Goal: Task Accomplishment & Management: Manage account settings

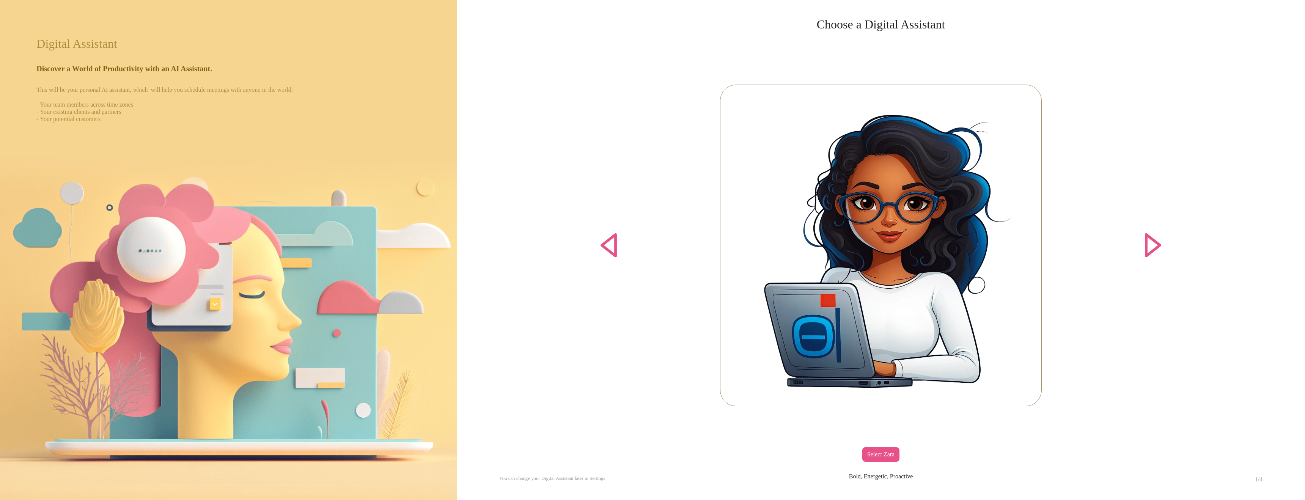
click at [875, 459] on div "Select Zara" at bounding box center [880, 454] width 37 height 14
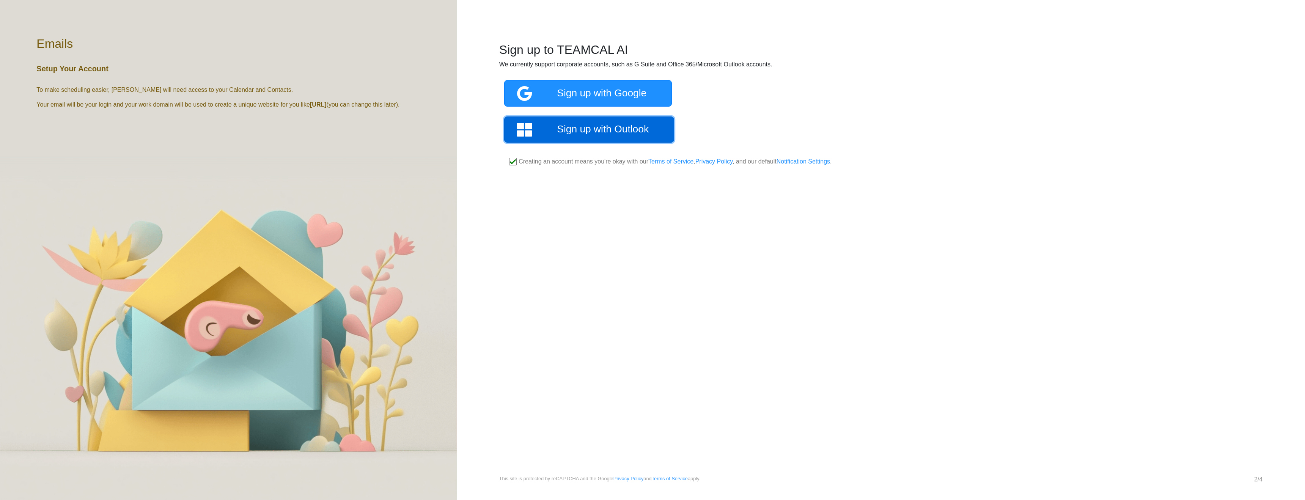
click at [560, 127] on link "Sign up with Outlook" at bounding box center [589, 129] width 170 height 26
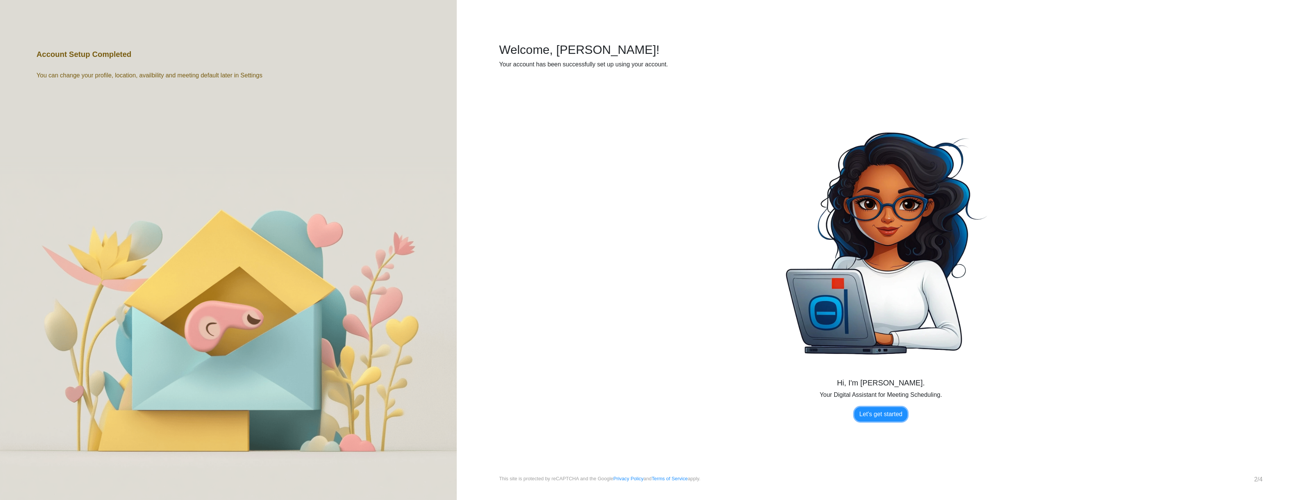
click at [870, 417] on link "Let's get started" at bounding box center [881, 414] width 53 height 14
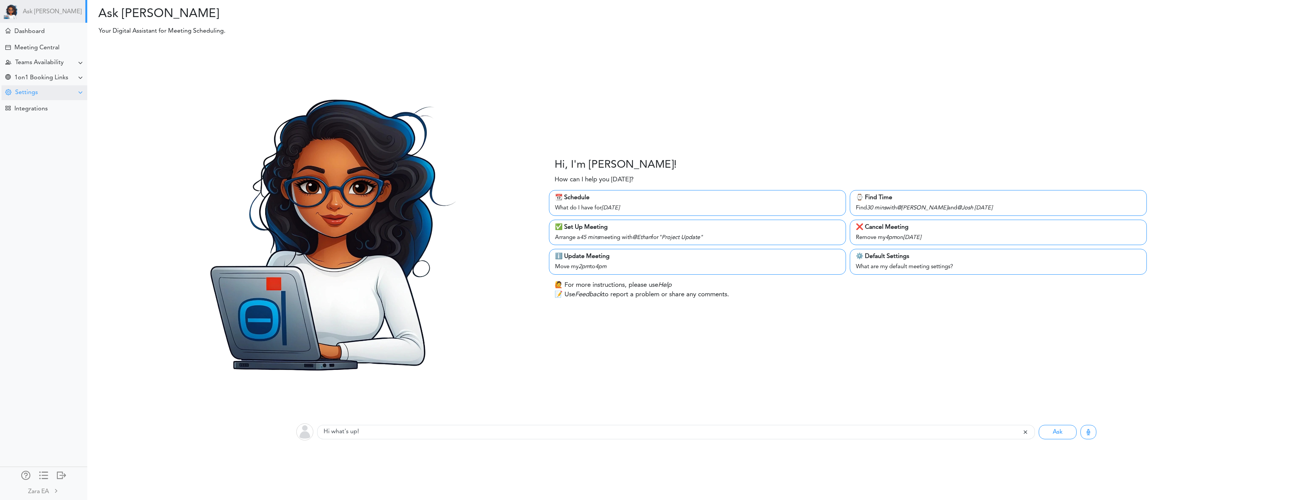
click at [67, 91] on div "Settings" at bounding box center [45, 92] width 86 height 15
click at [38, 31] on div "Dashboard" at bounding box center [29, 31] width 30 height 7
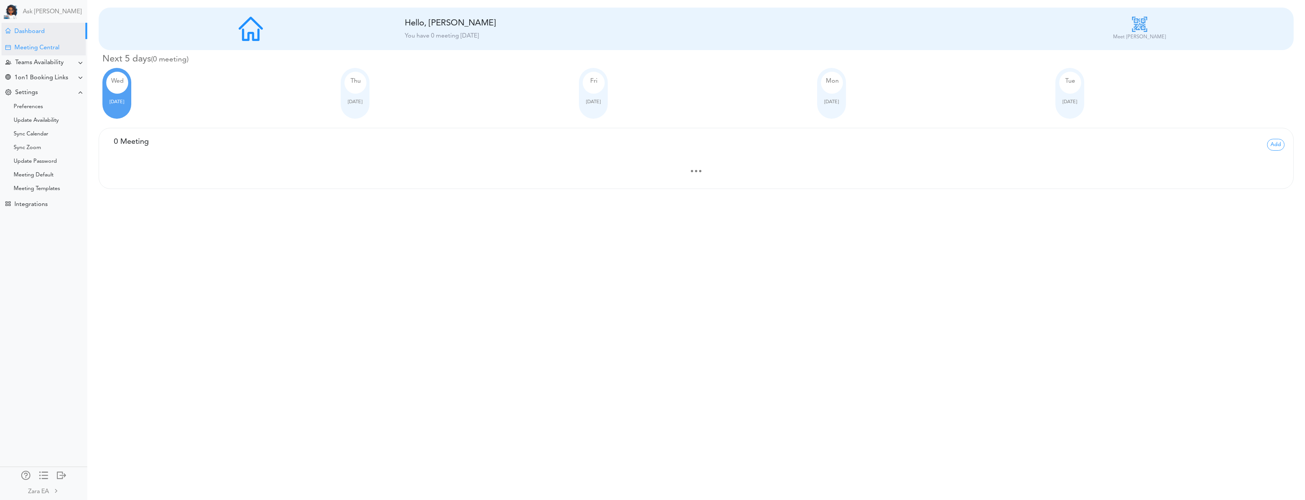
click at [36, 46] on div "Meeting Central" at bounding box center [36, 47] width 45 height 7
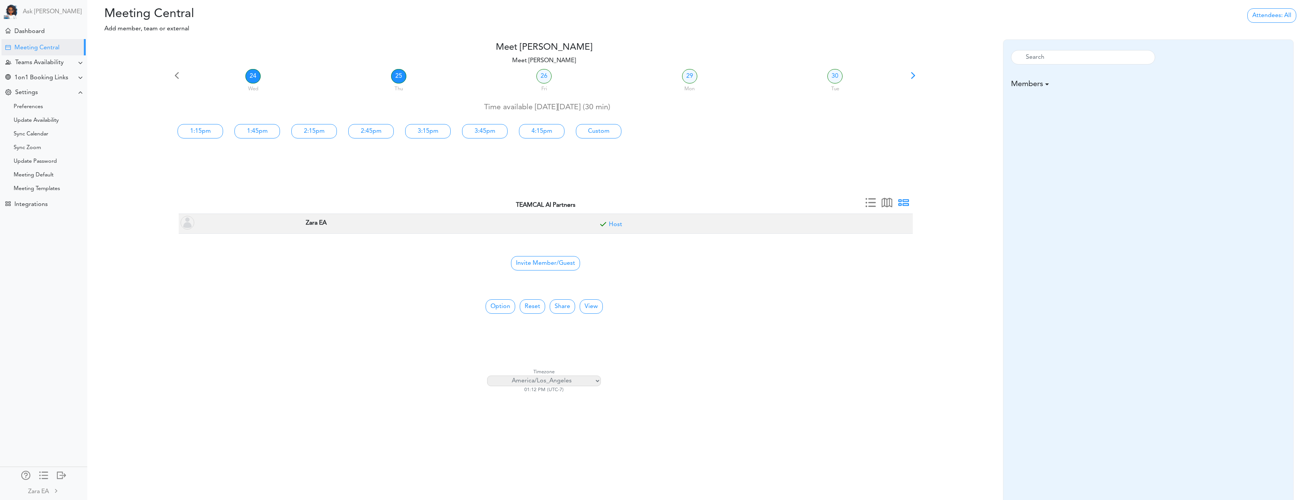
click at [394, 78] on link "25" at bounding box center [398, 76] width 15 height 14
click at [538, 79] on link "26" at bounding box center [544, 76] width 15 height 14
click at [43, 95] on div "Settings" at bounding box center [45, 92] width 86 height 15
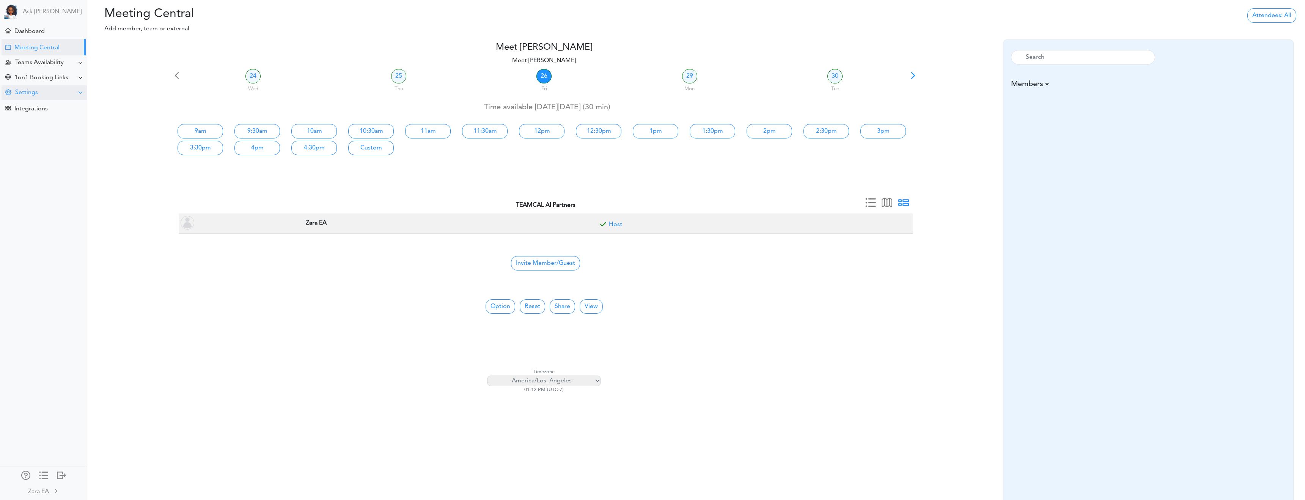
click at [43, 94] on div "Settings" at bounding box center [45, 92] width 86 height 15
click at [39, 105] on div "Preferences" at bounding box center [28, 107] width 29 height 4
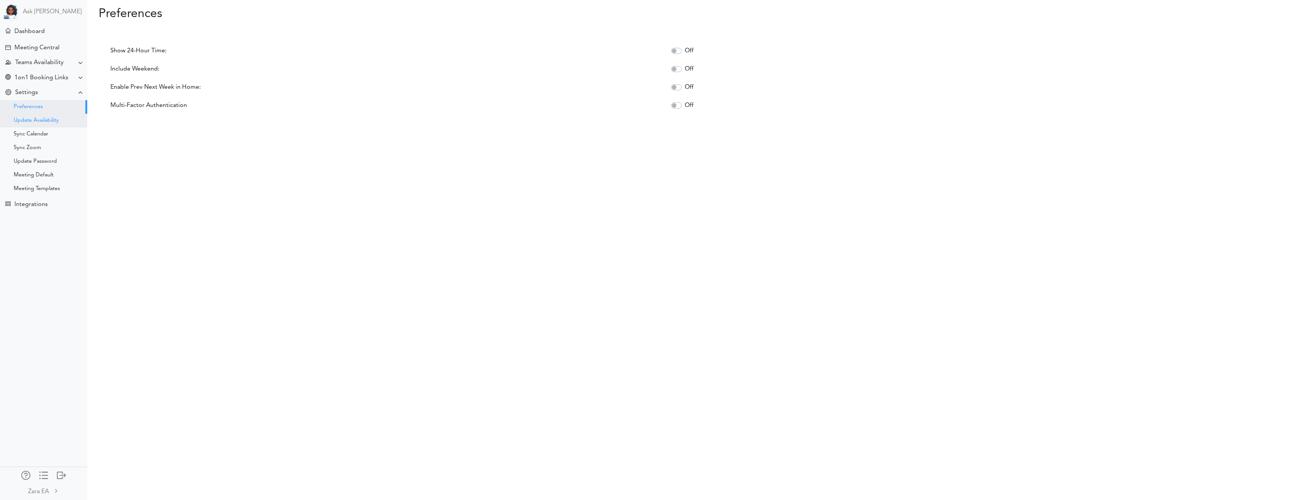
click at [39, 117] on div "Update Availability" at bounding box center [43, 121] width 87 height 14
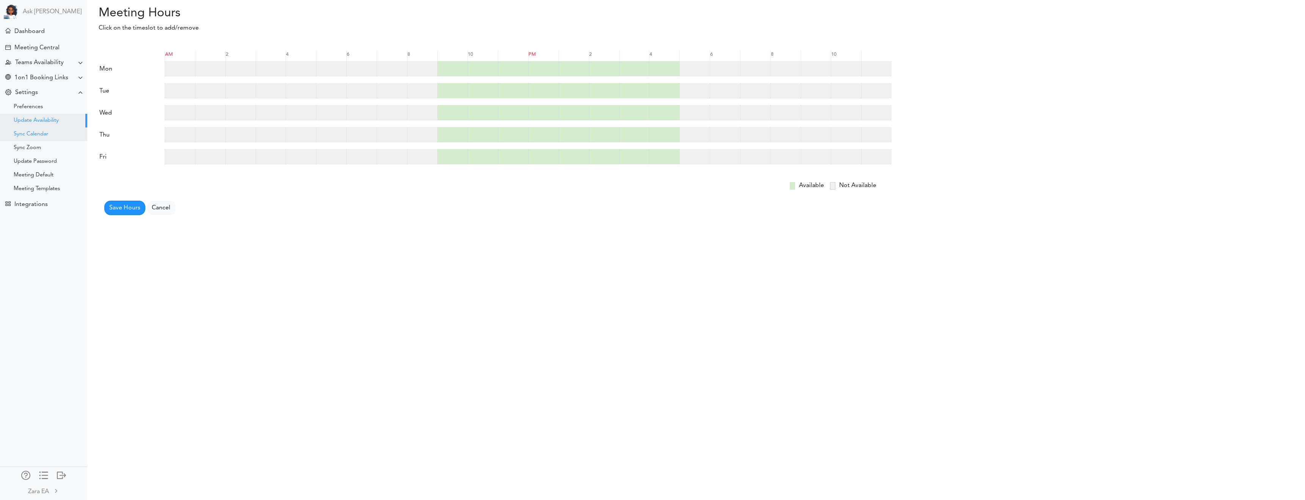
click at [35, 132] on div "Sync Calendar" at bounding box center [31, 134] width 35 height 4
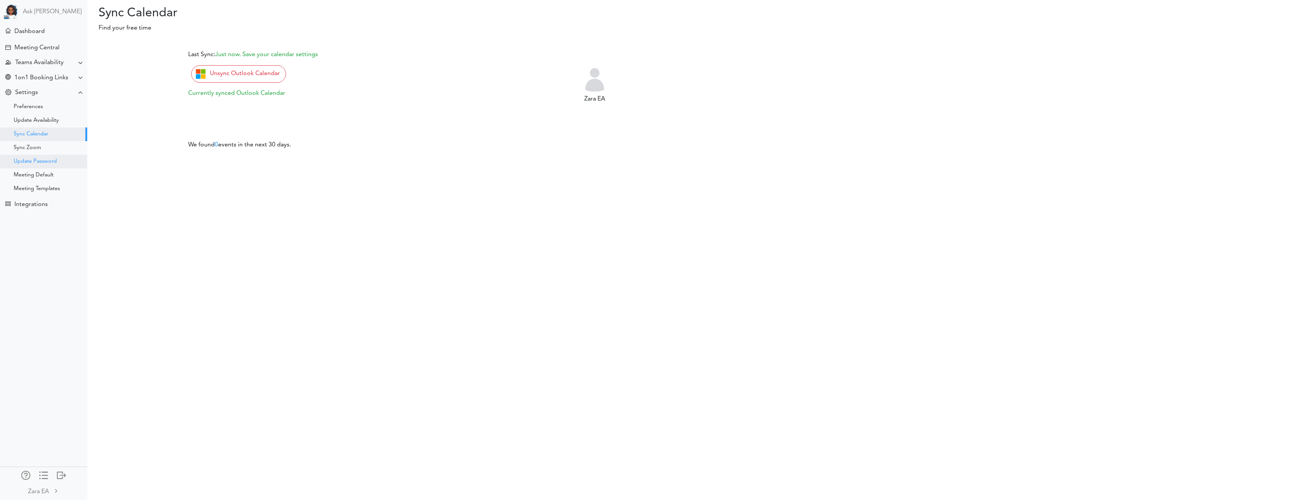
click at [33, 156] on div "Update Password" at bounding box center [43, 162] width 87 height 14
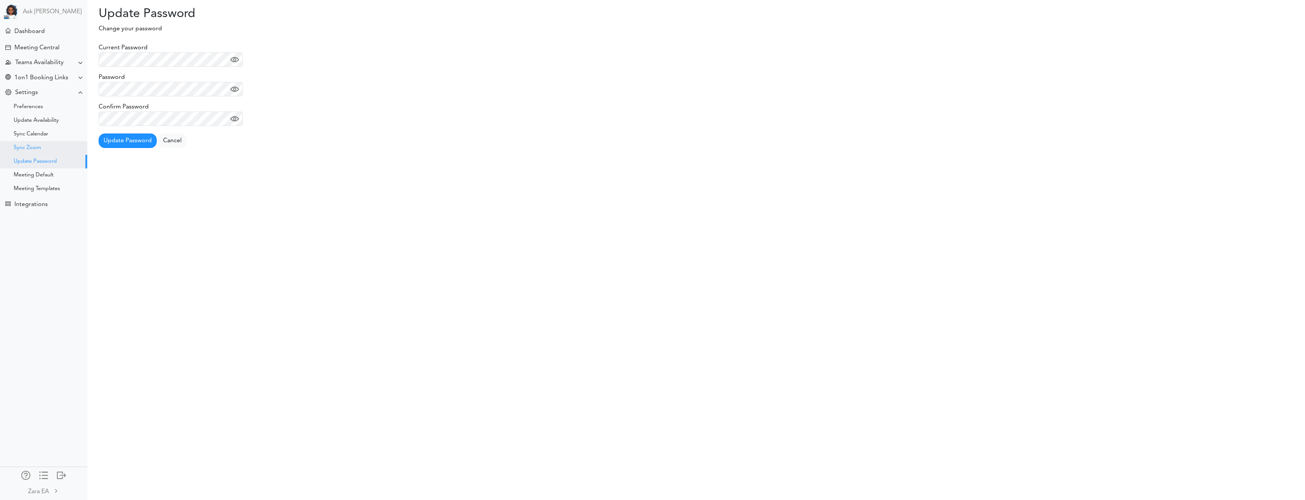
click at [30, 143] on div "Sync Zoom" at bounding box center [43, 148] width 87 height 14
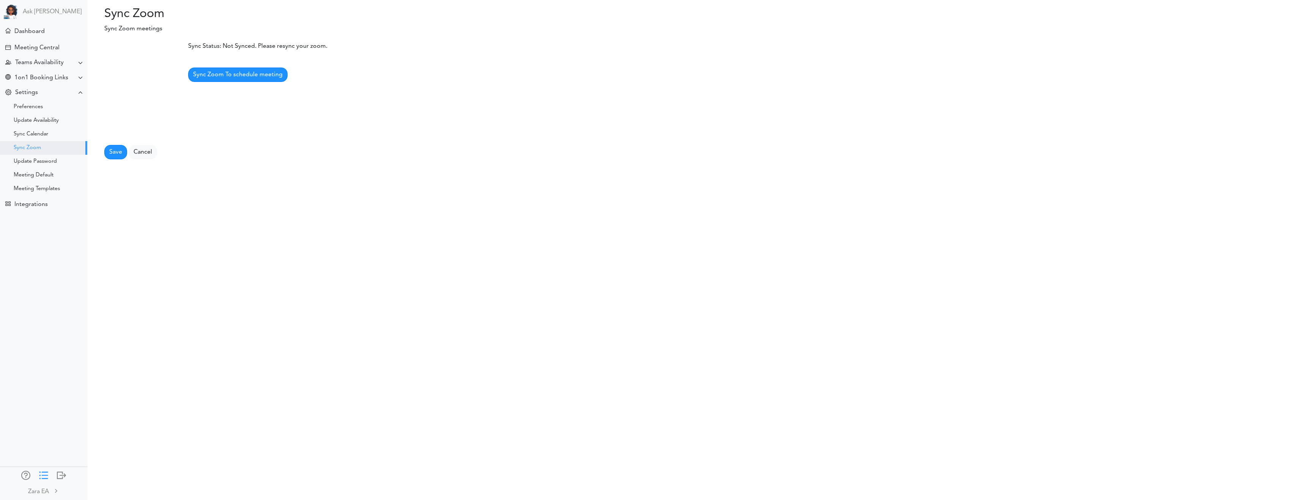
click at [46, 476] on div at bounding box center [43, 475] width 9 height 8
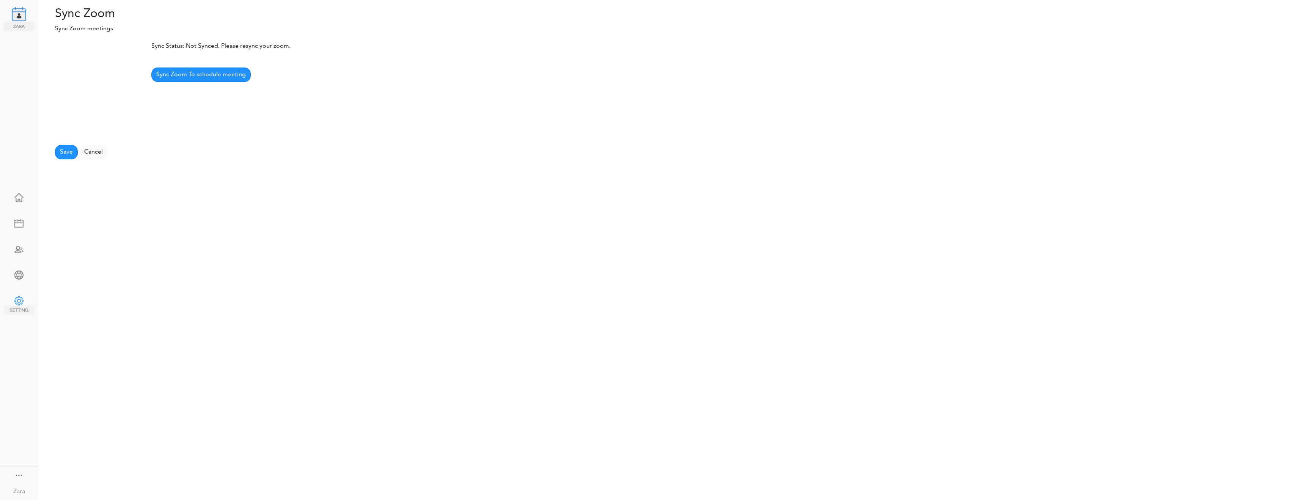
click at [19, 299] on div at bounding box center [19, 300] width 30 height 8
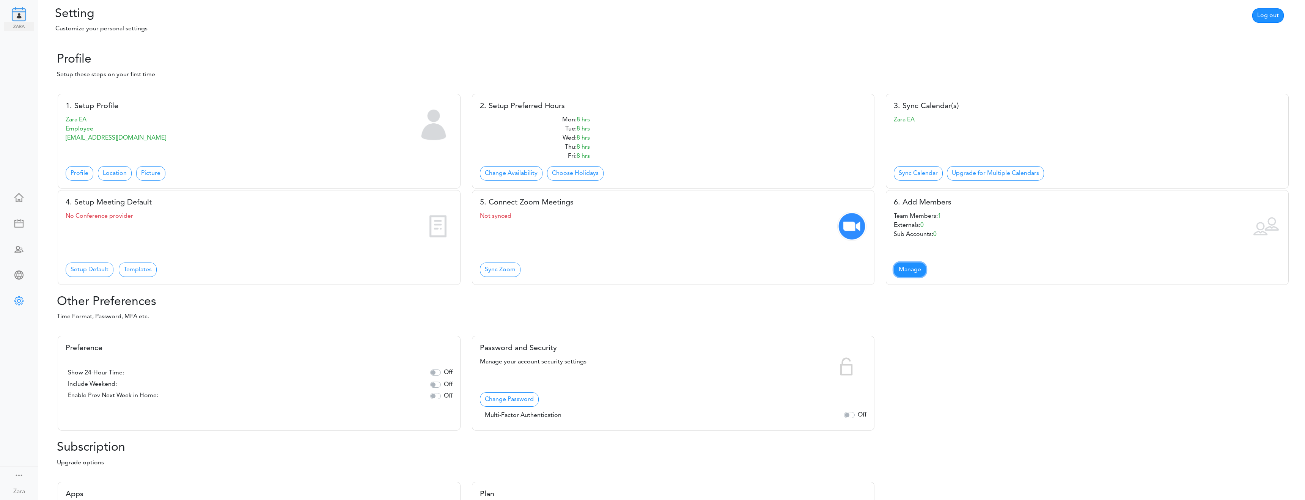
click at [905, 272] on link "Manage" at bounding box center [910, 270] width 32 height 14
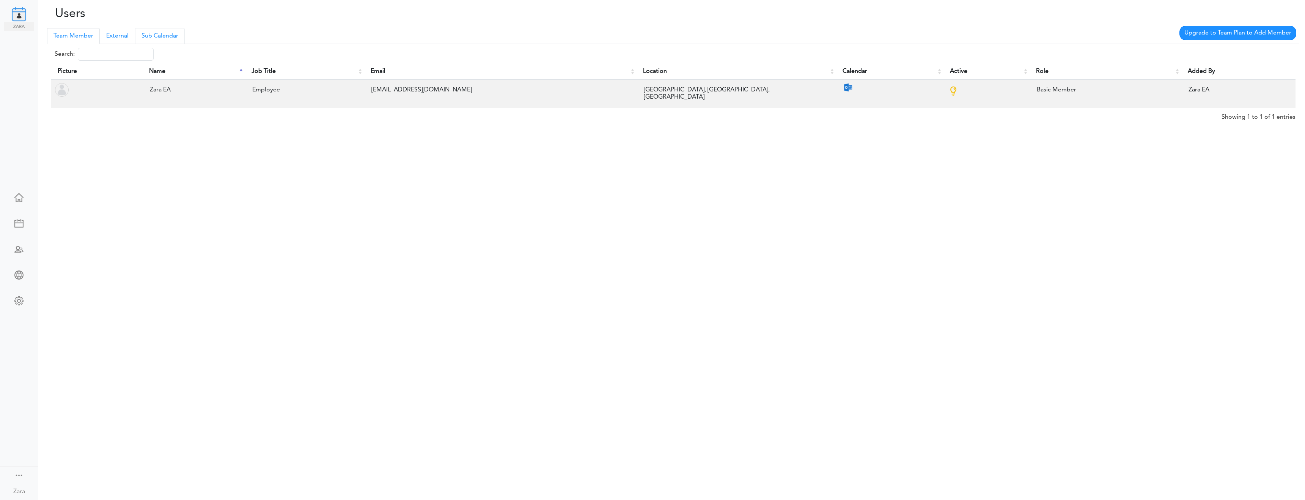
click at [161, 33] on link "Sub Calendar" at bounding box center [160, 36] width 50 height 16
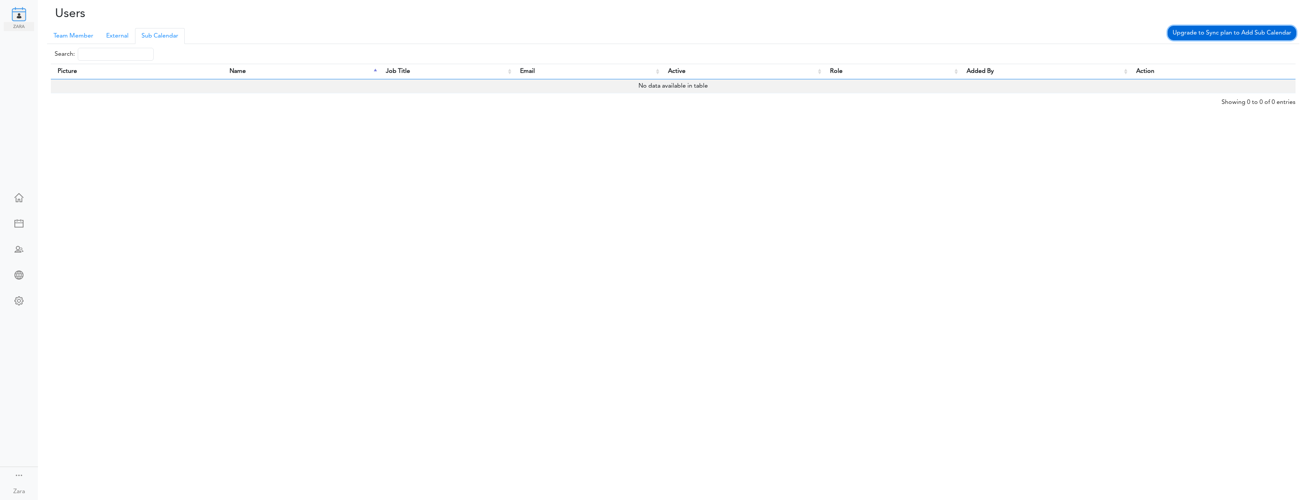
click at [1200, 37] on link "Upgrade to Sync plan to Add Sub Calendar" at bounding box center [1232, 33] width 129 height 14
